Goal: Task Accomplishment & Management: Manage account settings

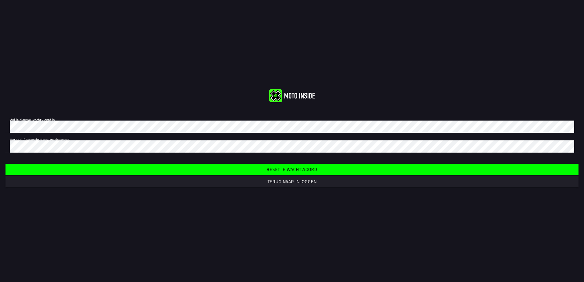
click at [289, 166] on span "Reset je wachtwoord" at bounding box center [291, 169] width 563 height 11
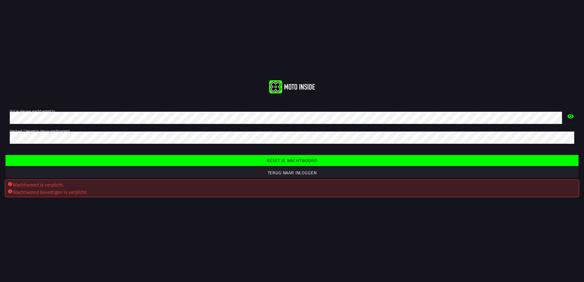
drag, startPoint x: 11, startPoint y: 146, endPoint x: 14, endPoint y: 145, distance: 3.2
click at [12, 146] on div "Vul je nieuwe wachtwoord in. Herhaal / bevestig nieuw wachtwoord." at bounding box center [292, 123] width 584 height 49
click at [138, 167] on div "Reset je wachtwoord Terug naar inloggen Wachtwoord is verplicht. Wachtwoord bev…" at bounding box center [292, 175] width 584 height 53
click at [0, 0] on slot "Terug naar inloggen" at bounding box center [0, 0] width 0 height 0
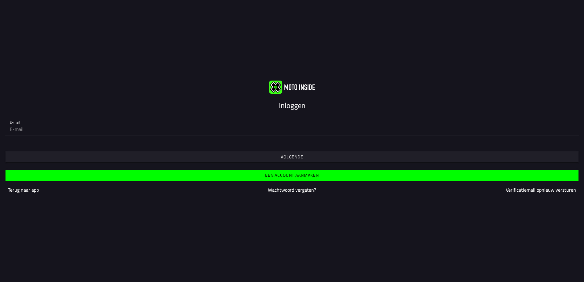
click at [0, 0] on slot "Wachtwoord vergeten?" at bounding box center [0, 0] width 0 height 0
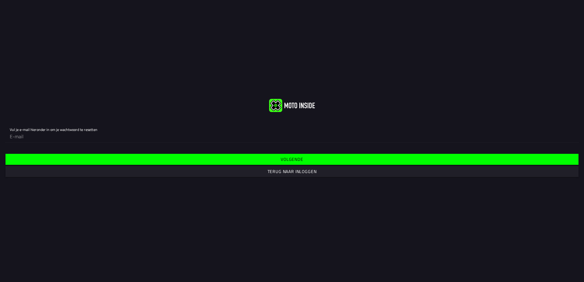
click at [293, 175] on span "Terug naar inloggen" at bounding box center [291, 171] width 563 height 11
